Goal: Find specific page/section: Find specific page/section

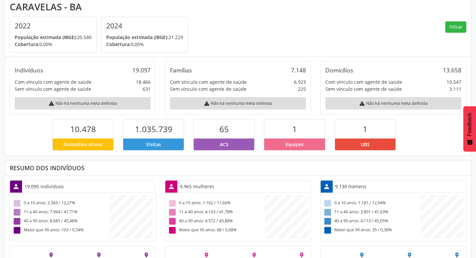
scroll to position [1, 0]
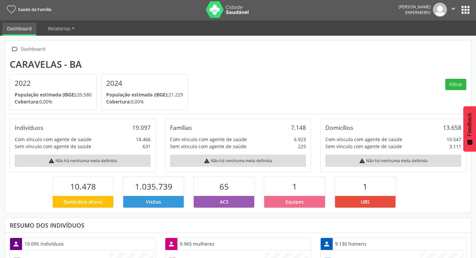
click at [469, 10] on button "apps" at bounding box center [466, 10] width 12 height 12
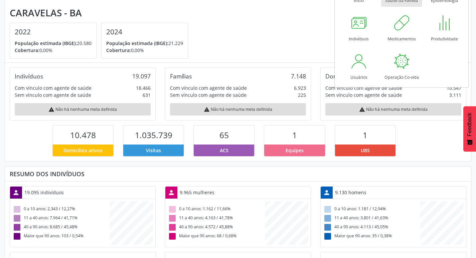
scroll to position [0, 0]
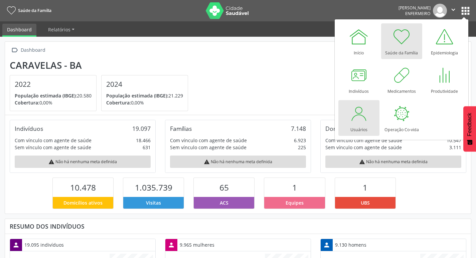
click at [357, 113] on div at bounding box center [359, 114] width 20 height 20
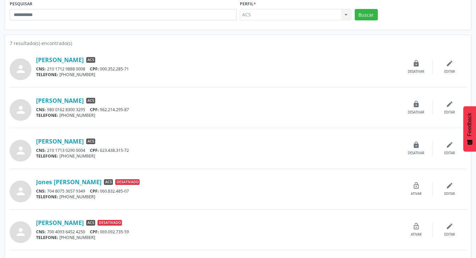
scroll to position [100, 0]
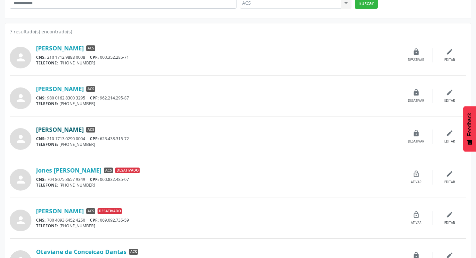
click at [58, 131] on link "[PERSON_NAME]" at bounding box center [60, 129] width 48 height 7
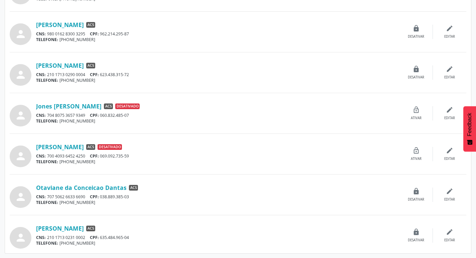
scroll to position [165, 0]
click at [67, 186] on link "Otaviane da Conceicao Dantas" at bounding box center [81, 187] width 91 height 7
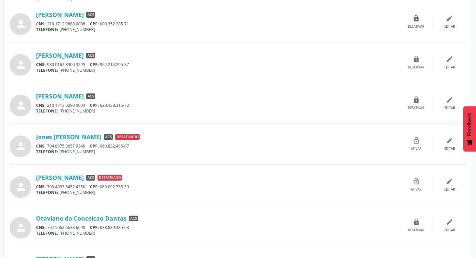
scroll to position [98, 0]
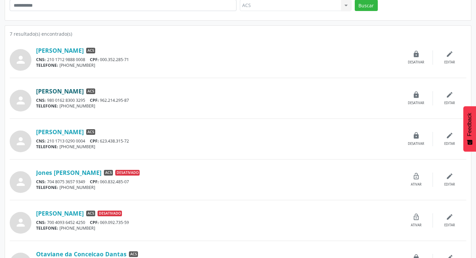
click at [62, 94] on link "Debora Duarte Cancelieri" at bounding box center [60, 91] width 48 height 7
